Goal: Task Accomplishment & Management: Manage account settings

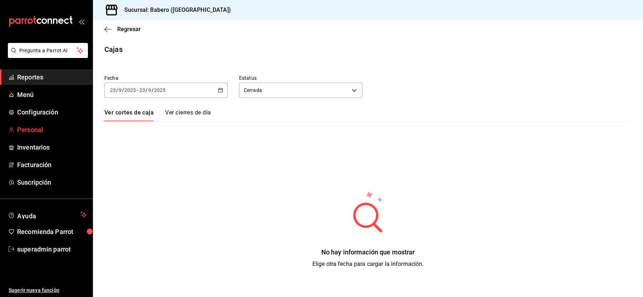
click at [23, 130] on span "Personal" at bounding box center [52, 130] width 70 height 10
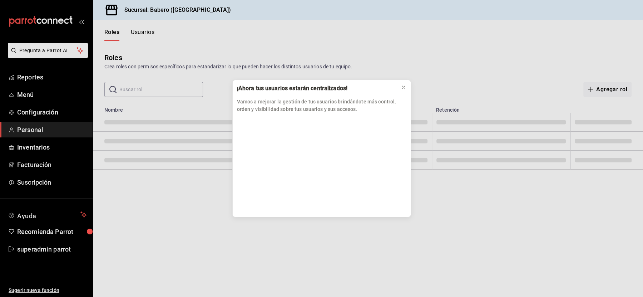
click at [343, 101] on p "Vamos a mejorar la gestión de tus usuarios brindándote más control, orden y vis…" at bounding box center [321, 105] width 169 height 15
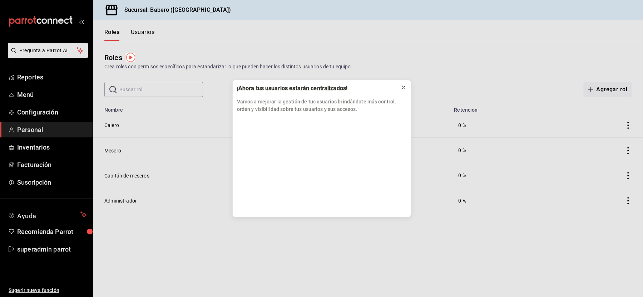
click at [405, 87] on icon at bounding box center [404, 87] width 6 height 6
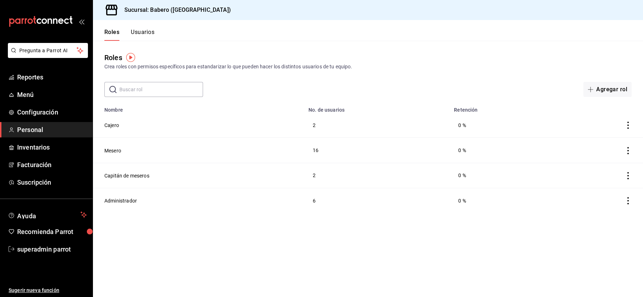
click at [144, 30] on button "Usuarios" at bounding box center [143, 35] width 24 height 12
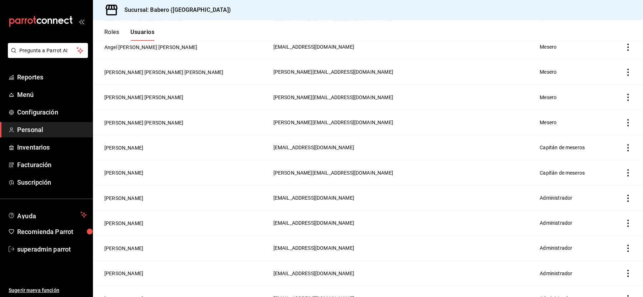
scroll to position [479, 0]
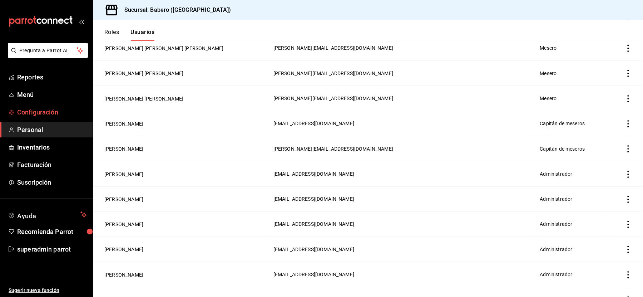
click at [36, 112] on span "Configuración" at bounding box center [52, 112] width 70 height 10
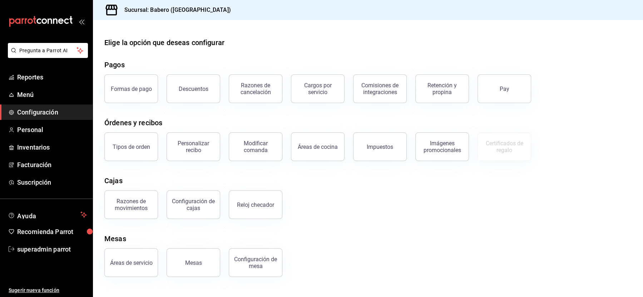
click at [140, 163] on div "Elige la opción que deseas configurar Pagos Formas de pago Descuentos Razones d…" at bounding box center [368, 157] width 550 height 240
click at [132, 155] on button "Tipos de orden" at bounding box center [131, 146] width 54 height 29
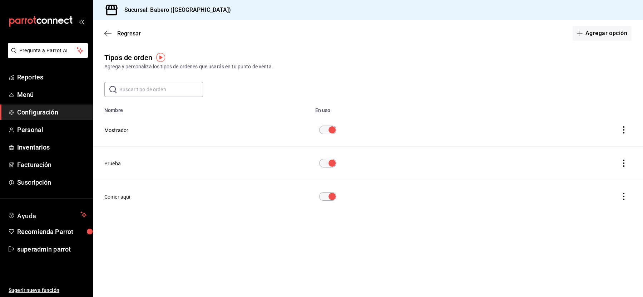
click at [624, 163] on icon "actions" at bounding box center [623, 162] width 1 height 7
click at [330, 166] on div at bounding box center [321, 148] width 643 height 297
click at [327, 163] on input "diningOptionTable" at bounding box center [332, 163] width 26 height 9
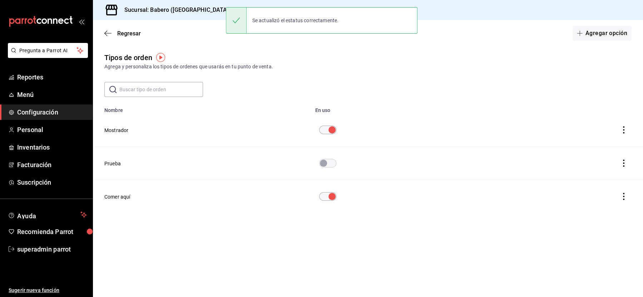
click at [218, 146] on th "Mostrador" at bounding box center [202, 129] width 218 height 33
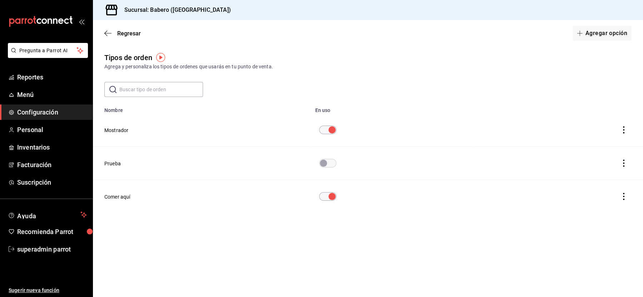
click at [621, 163] on icon "actions" at bounding box center [623, 162] width 7 height 7
click at [598, 176] on span "Eliminar" at bounding box center [602, 173] width 18 height 6
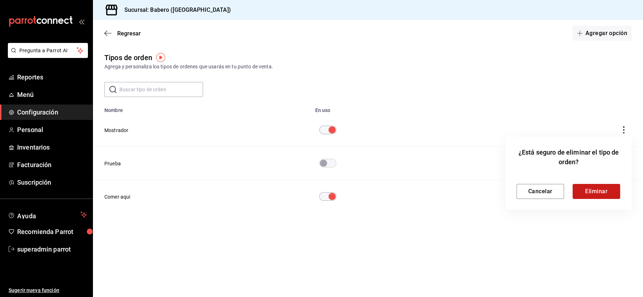
click at [593, 190] on button "Eliminar" at bounding box center [597, 191] width 48 height 15
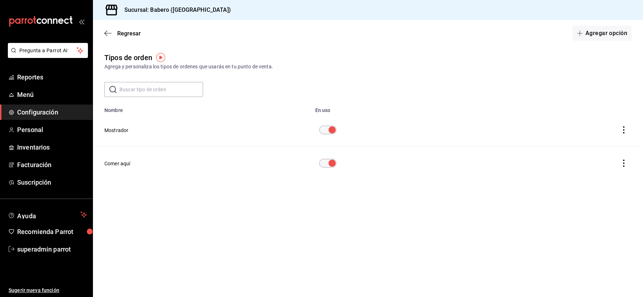
click at [123, 28] on div "Regresar Agregar opción" at bounding box center [368, 33] width 550 height 26
click at [138, 38] on div "Regresar Agregar opción" at bounding box center [368, 33] width 550 height 26
click at [130, 36] on span "Regresar" at bounding box center [129, 33] width 24 height 7
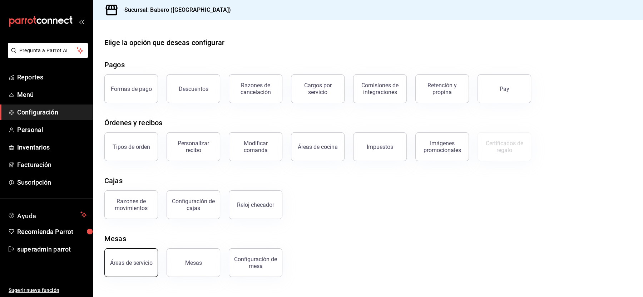
click at [125, 266] on button "Áreas de servicio" at bounding box center [131, 262] width 54 height 29
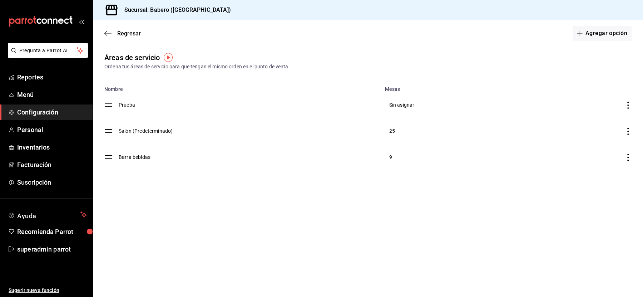
click at [627, 107] on icon "discountsTable" at bounding box center [628, 105] width 7 height 7
click at [567, 125] on span "Eliminar" at bounding box center [571, 123] width 31 height 9
click at [582, 152] on button "Eliminar" at bounding box center [590, 153] width 48 height 15
click at [125, 35] on span "Regresar" at bounding box center [129, 33] width 24 height 7
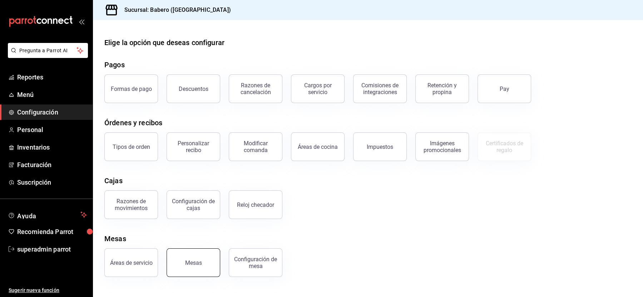
click at [203, 259] on button "Mesas" at bounding box center [194, 262] width 54 height 29
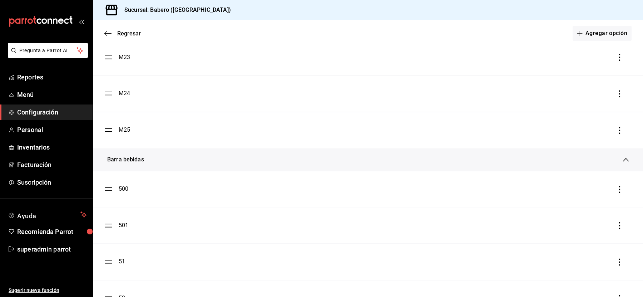
scroll to position [1079, 0]
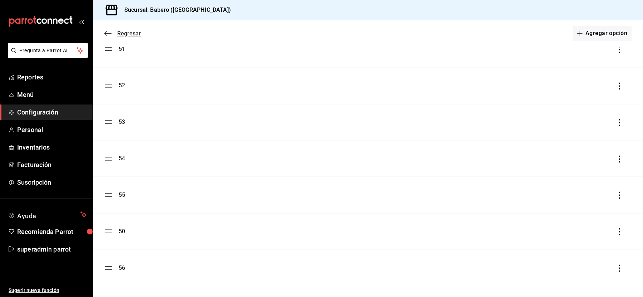
click at [117, 31] on span "Regresar" at bounding box center [122, 33] width 36 height 7
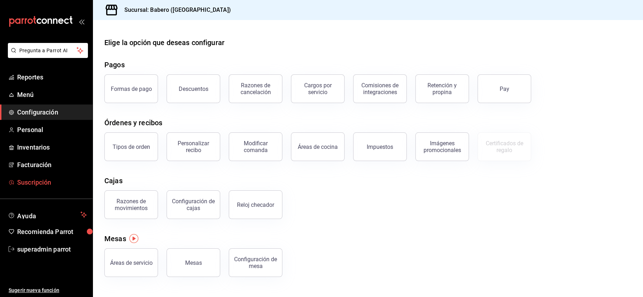
click at [34, 184] on span "Suscripción" at bounding box center [52, 182] width 70 height 10
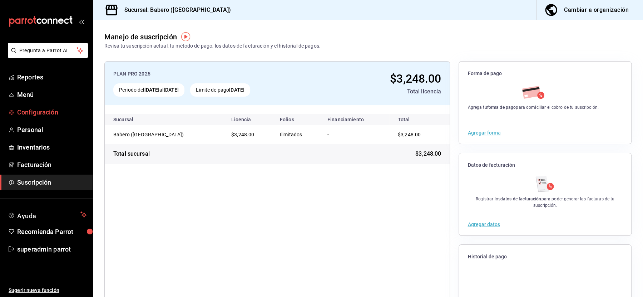
click at [33, 116] on span "Configuración" at bounding box center [52, 112] width 70 height 10
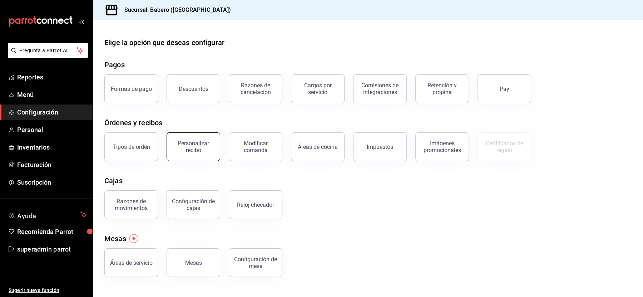
click at [192, 146] on div "Personalizar recibo" at bounding box center [193, 147] width 44 height 14
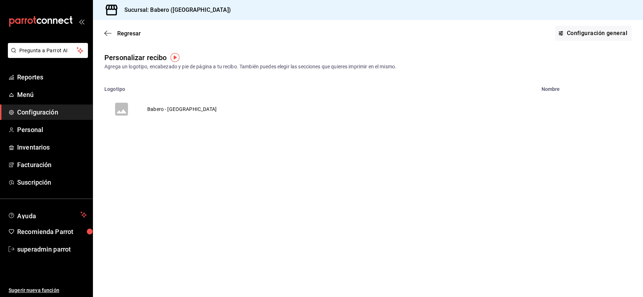
click at [179, 108] on td "Babero - [GEOGRAPHIC_DATA]" at bounding box center [182, 109] width 87 height 34
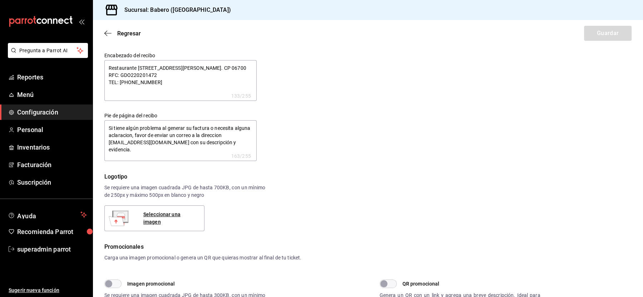
type textarea "x"
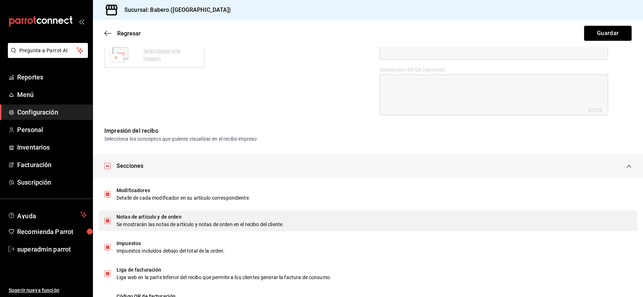
scroll to position [307, 0]
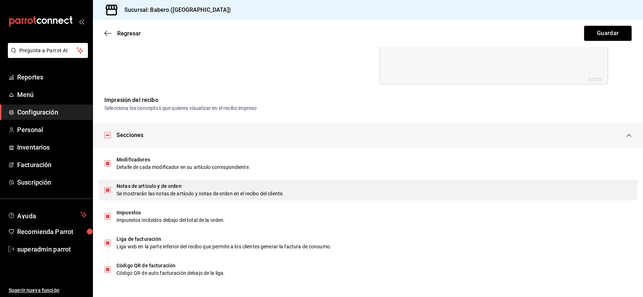
click at [110, 191] on input "checkbox" at bounding box center [107, 190] width 6 height 6
checkbox input "false"
type textarea "x"
checkbox input "false"
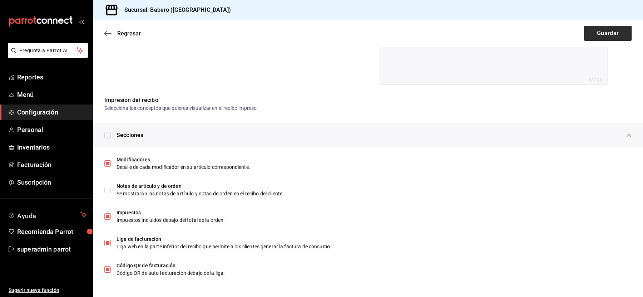
click at [607, 35] on button "Guardar" at bounding box center [608, 33] width 48 height 15
type textarea "x"
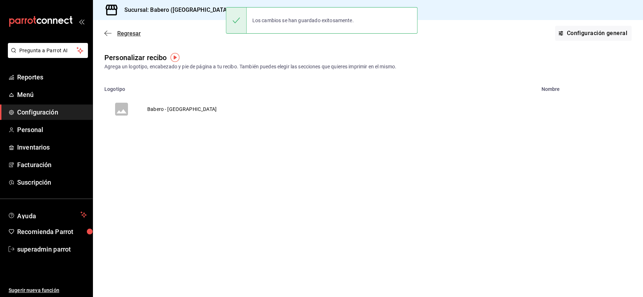
click at [121, 33] on span "Regresar" at bounding box center [129, 33] width 24 height 7
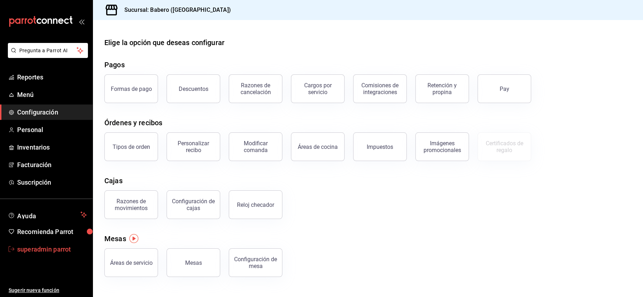
click at [33, 249] on span "superadmin parrot" at bounding box center [52, 249] width 70 height 10
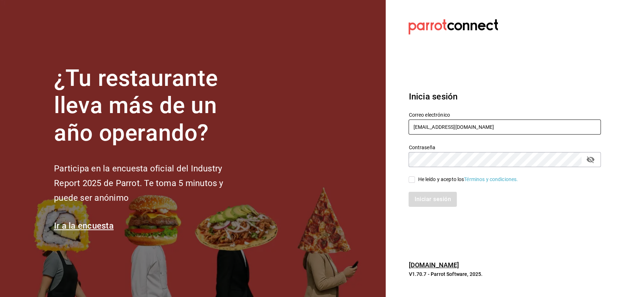
click at [437, 123] on input "[EMAIL_ADDRESS][DOMAIN_NAME]" at bounding box center [505, 126] width 192 height 15
paste input ""[EMAIL_ADDRESS][DOMAIN_NAME] ""
click at [489, 126] on input ""[EMAIL_ADDRESS][DOMAIN_NAME] "" at bounding box center [505, 126] width 192 height 15
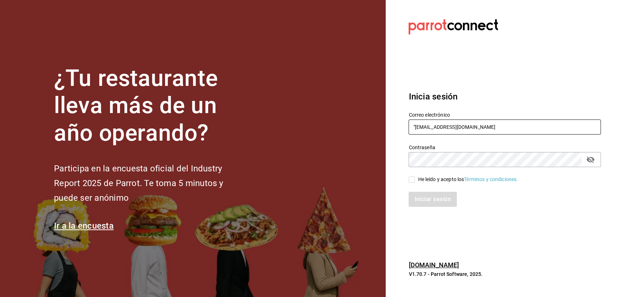
click at [415, 129] on input ""[EMAIL_ADDRESS][DOMAIN_NAME]" at bounding box center [505, 126] width 192 height 15
type input "[EMAIL_ADDRESS][DOMAIN_NAME]"
click at [440, 181] on div "He leído y acepto los Términos y condiciones." at bounding box center [468, 180] width 100 height 8
click at [415, 181] on input "He leído y acepto los Términos y condiciones." at bounding box center [412, 179] width 6 height 6
checkbox input "true"
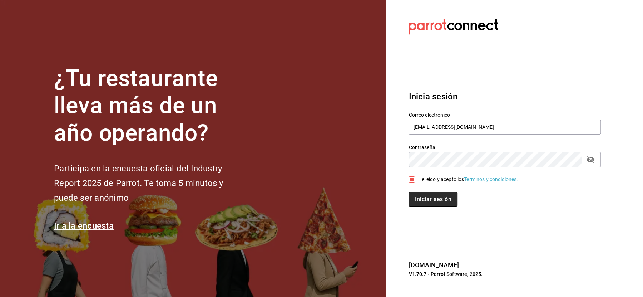
click at [432, 199] on button "Iniciar sesión" at bounding box center [433, 199] width 49 height 15
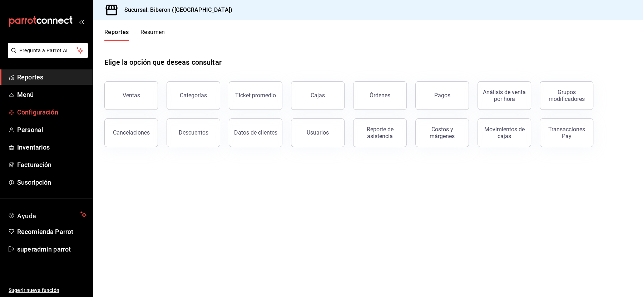
click at [34, 115] on span "Configuración" at bounding box center [52, 112] width 70 height 10
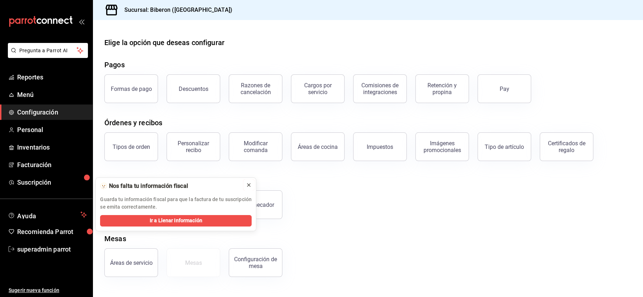
click at [250, 186] on icon at bounding box center [249, 185] width 6 height 6
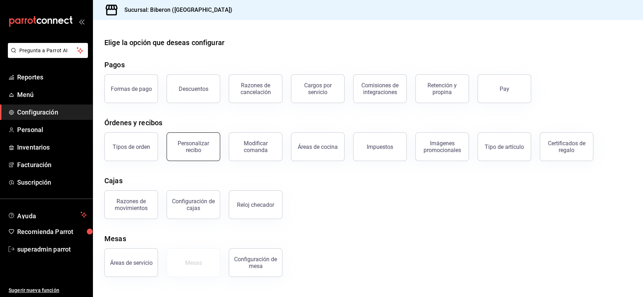
click at [196, 150] on div "Personalizar recibo" at bounding box center [193, 147] width 44 height 14
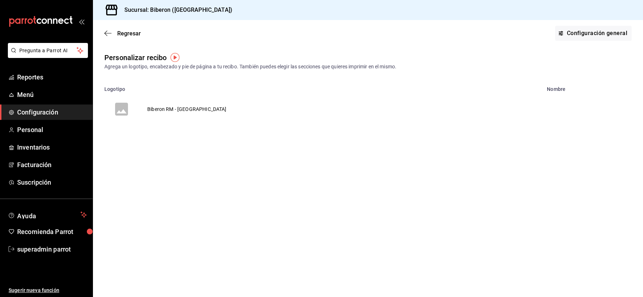
click at [186, 109] on td "Biberon RM - Roma Norte" at bounding box center [187, 109] width 97 height 34
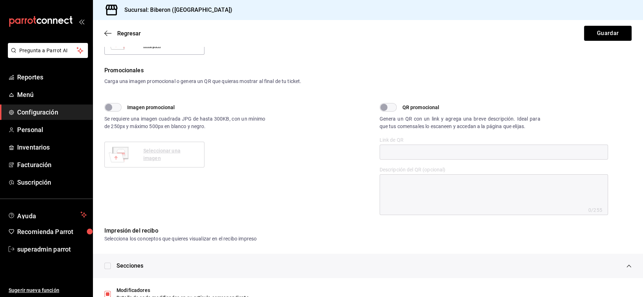
type textarea "x"
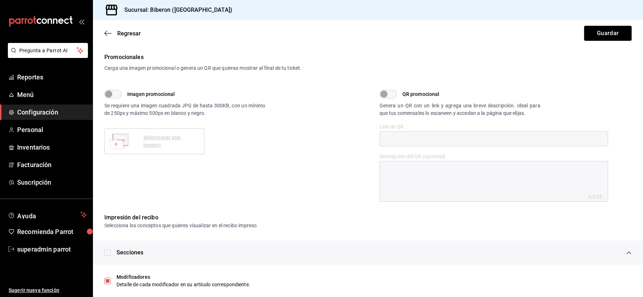
scroll to position [307, 0]
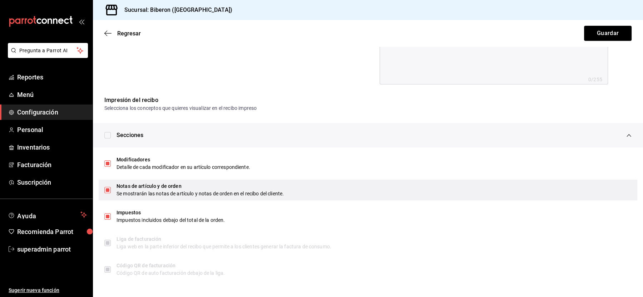
click at [109, 193] on input "checkbox" at bounding box center [107, 190] width 6 height 6
checkbox input "false"
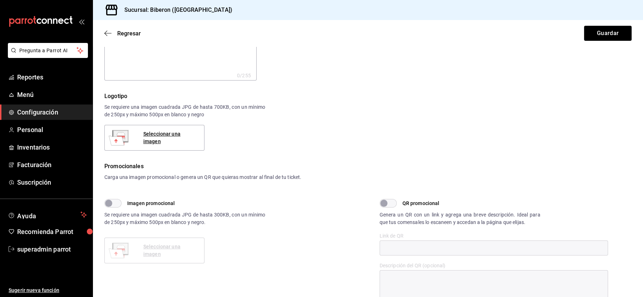
scroll to position [0, 0]
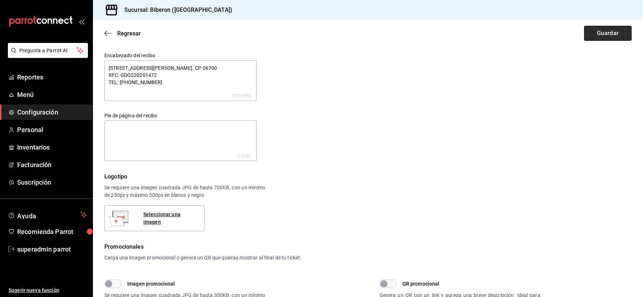
click at [609, 37] on button "Guardar" at bounding box center [608, 33] width 48 height 15
type textarea "x"
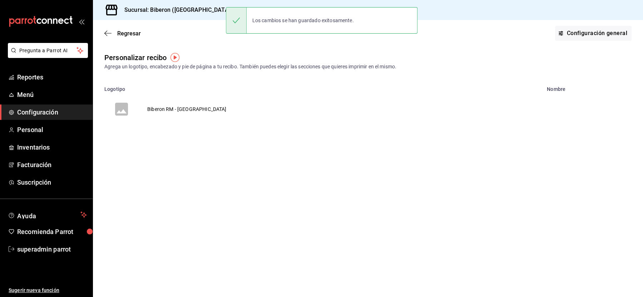
click at [32, 115] on span "Configuración" at bounding box center [52, 112] width 70 height 10
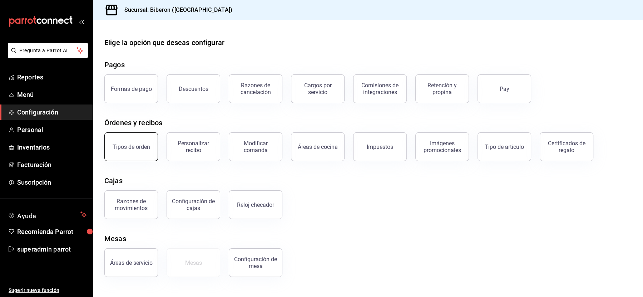
click at [144, 154] on button "Tipos de orden" at bounding box center [131, 146] width 54 height 29
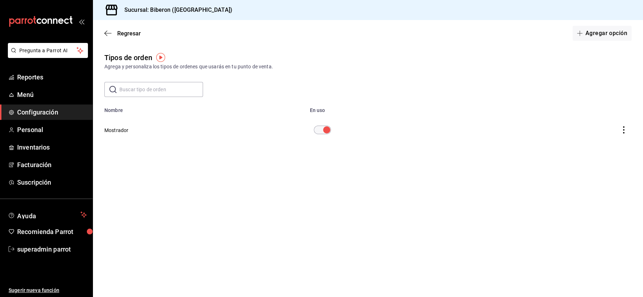
click at [117, 37] on div "Regresar Agregar opción" at bounding box center [368, 33] width 550 height 26
click at [128, 35] on span "Regresar" at bounding box center [129, 33] width 24 height 7
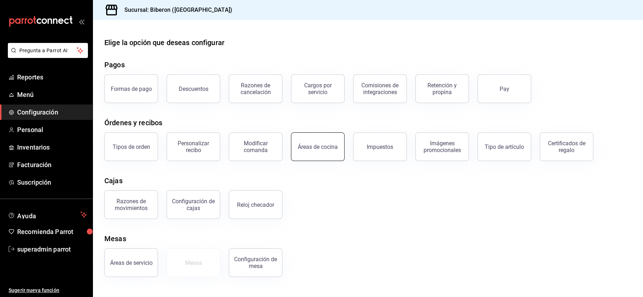
click at [334, 143] on button "Áreas de cocina" at bounding box center [318, 146] width 54 height 29
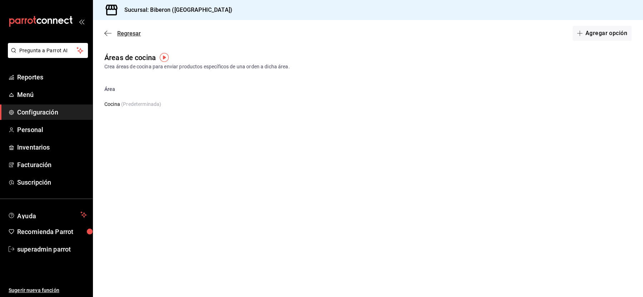
click at [119, 35] on span "Regresar" at bounding box center [129, 33] width 24 height 7
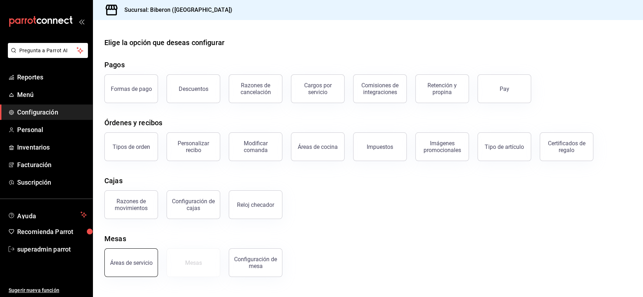
click at [128, 260] on div "Áreas de servicio" at bounding box center [131, 262] width 43 height 7
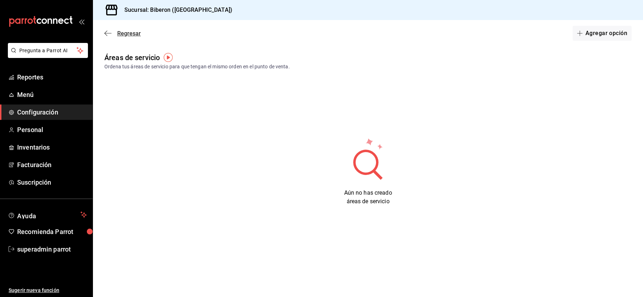
click at [121, 31] on span "Regresar" at bounding box center [129, 33] width 24 height 7
